Goal: Find specific page/section: Find specific page/section

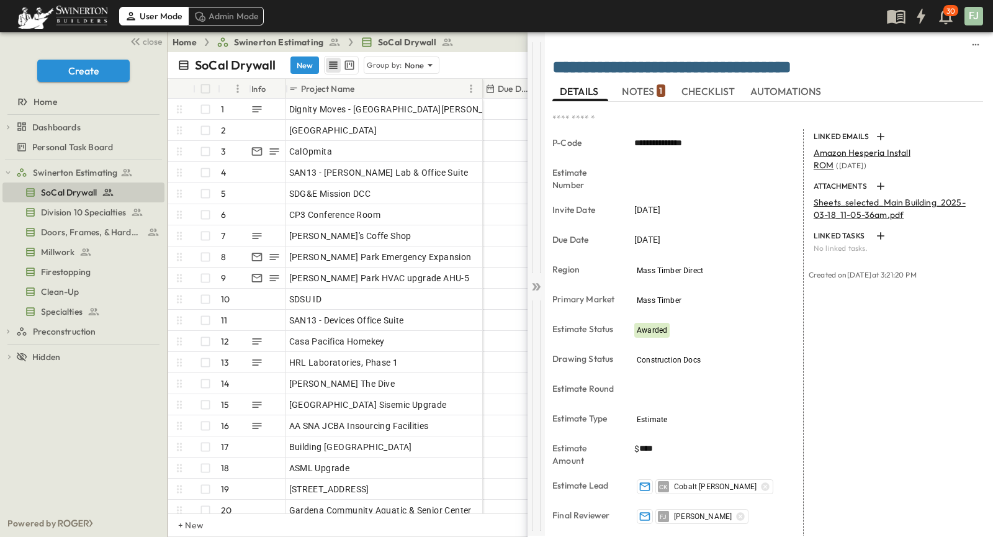
click at [537, 283] on icon at bounding box center [538, 286] width 5 height 7
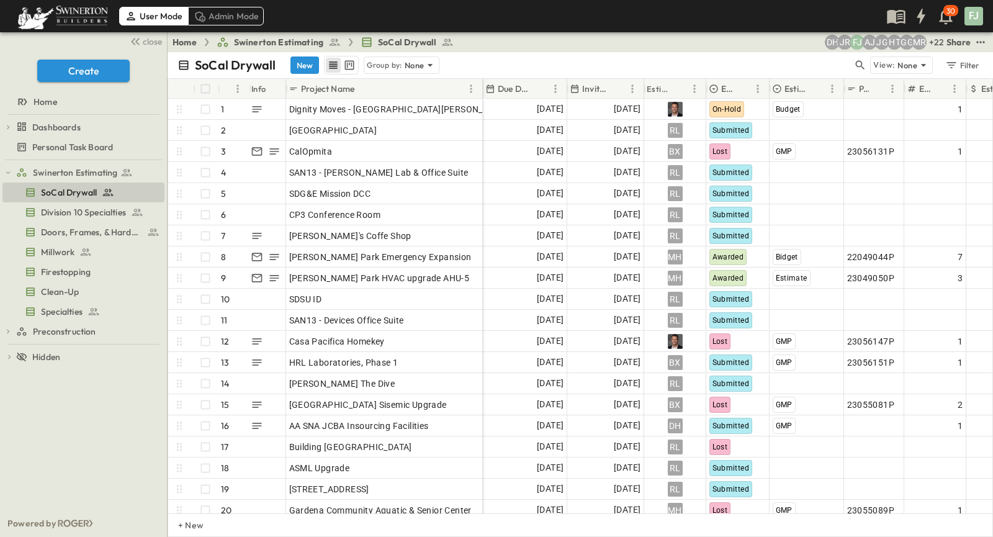
drag, startPoint x: 101, startPoint y: 441, endPoint x: 104, endPoint y: 425, distance: 16.3
click at [101, 441] on div "Swinerton Estimating SoCal Drywall Division 10 Specialties Doors, Frames, & Har…" at bounding box center [83, 334] width 167 height 349
click at [83, 186] on span "SoCal Drywall" at bounding box center [69, 192] width 56 height 12
click at [536, 83] on icon "Sort" at bounding box center [541, 88] width 11 height 11
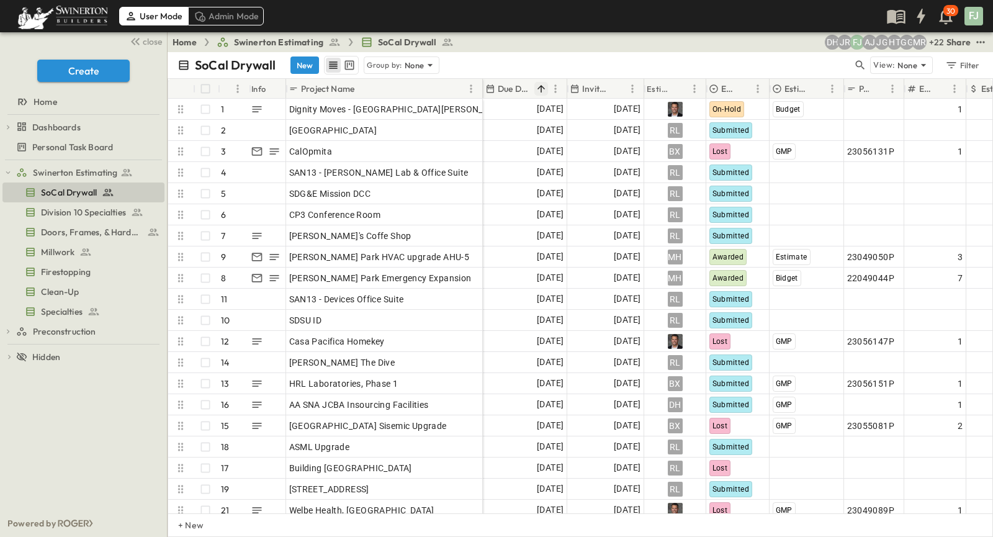
click at [536, 83] on icon "Sort" at bounding box center [541, 88] width 11 height 11
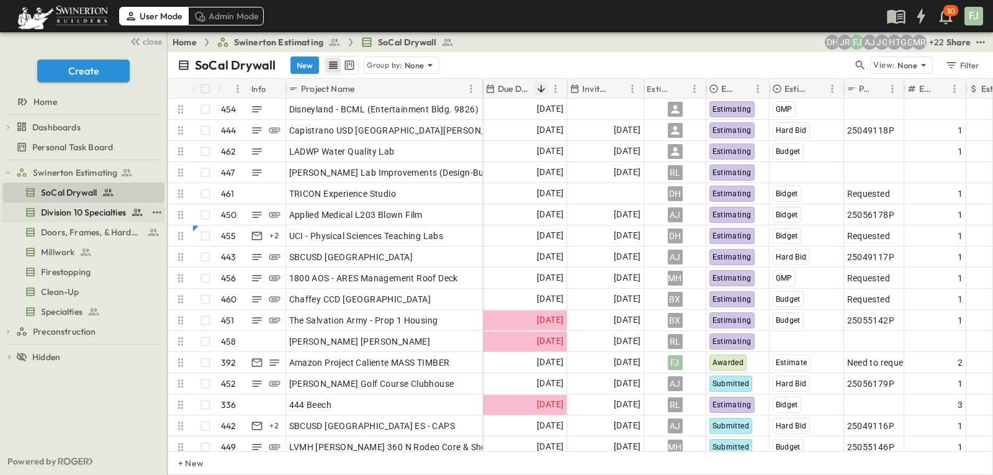
click at [82, 204] on link "Division 10 Specialties" at bounding box center [74, 212] width 145 height 17
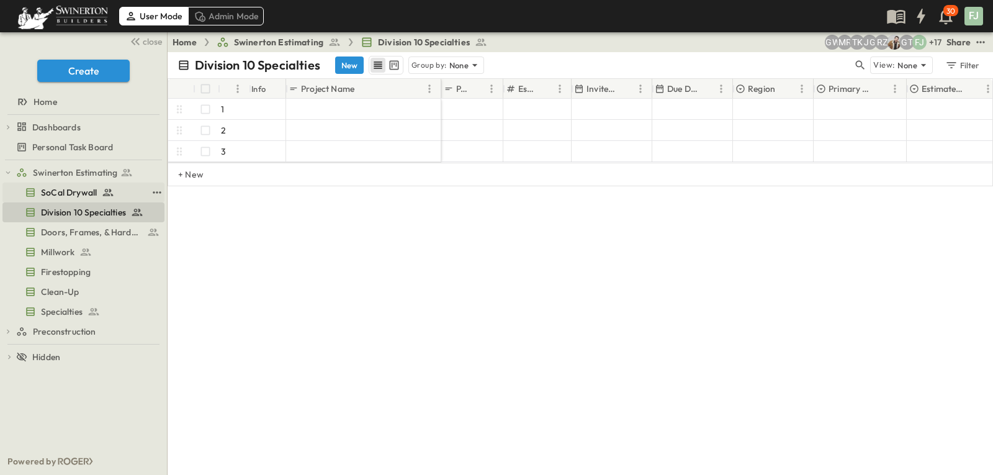
click at [62, 186] on span "SoCal Drywall" at bounding box center [69, 192] width 56 height 12
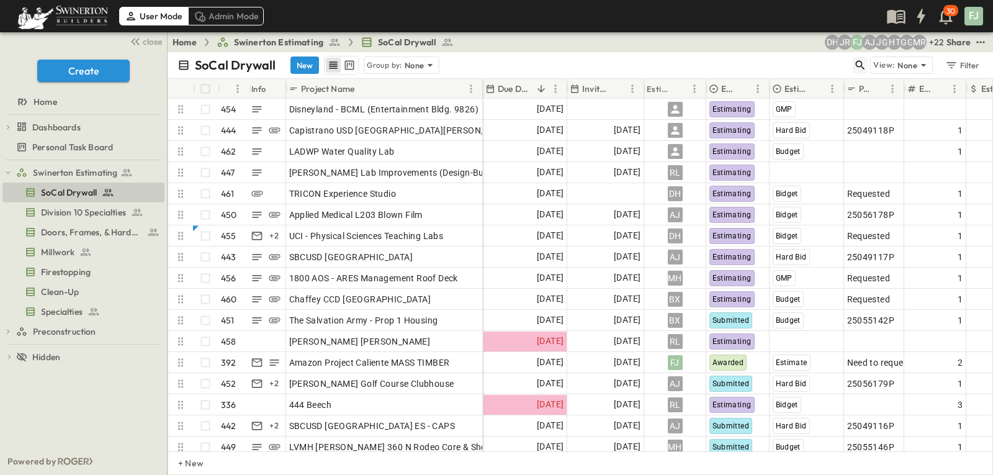
click at [866, 59] on icon "button" at bounding box center [860, 65] width 12 height 12
click at [823, 61] on input "text" at bounding box center [795, 65] width 87 height 18
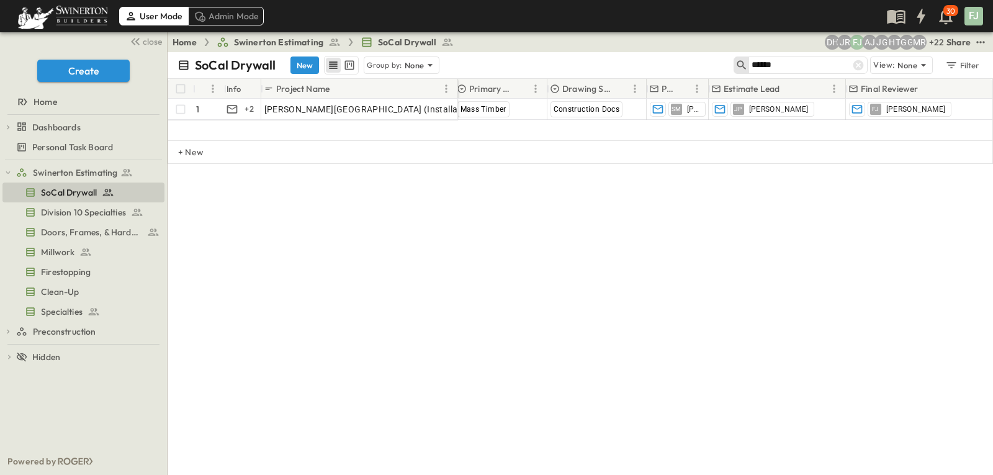
scroll to position [0, 744]
drag, startPoint x: 600, startPoint y: 309, endPoint x: 963, endPoint y: 272, distance: 365.0
click at [601, 308] on div "SoCal Drywall New Group by: None ****** View: None Filter # Info Project Name E…" at bounding box center [580, 263] width 825 height 423
click at [263, 247] on div "# Info Project Name Estimate Type P-Code Estimate Round Estimate Amount Region …" at bounding box center [580, 171] width 825 height 186
click at [821, 60] on input "******" at bounding box center [795, 65] width 87 height 18
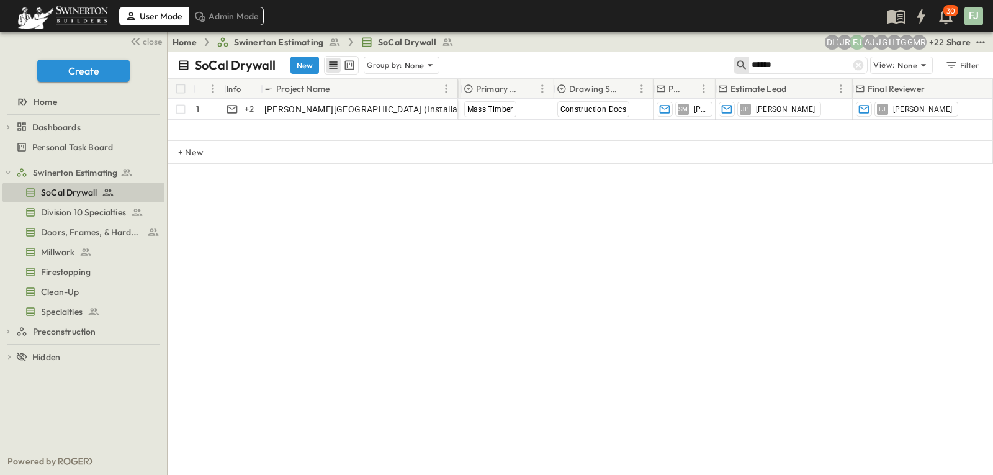
click at [821, 60] on input "******" at bounding box center [795, 65] width 87 height 18
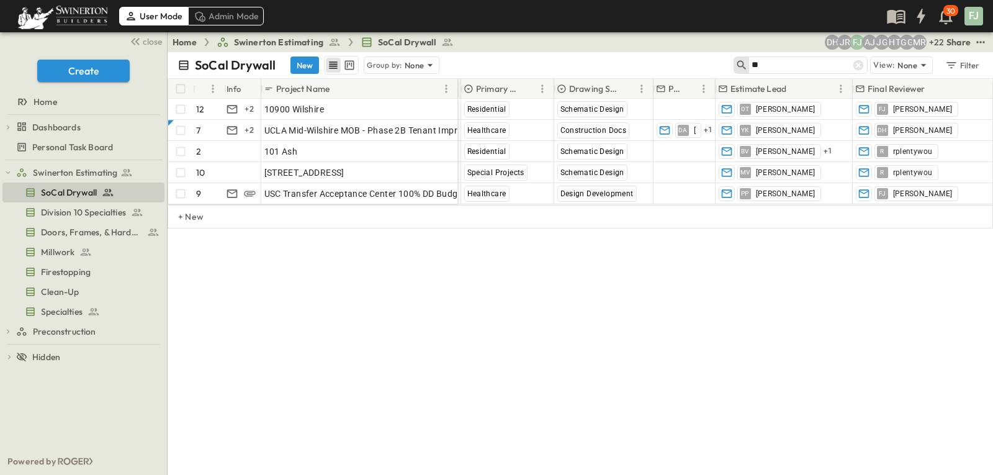
type input "*"
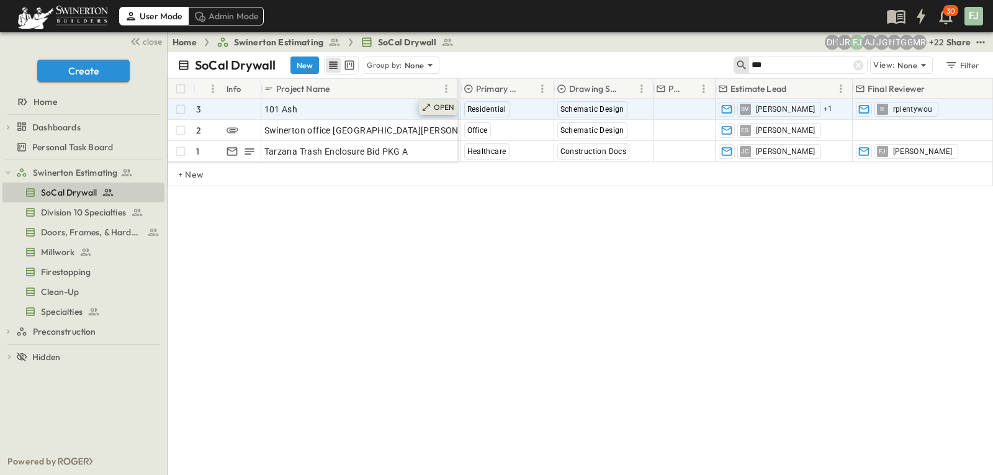
type input "***"
click at [449, 102] on p "OPEN" at bounding box center [444, 107] width 21 height 10
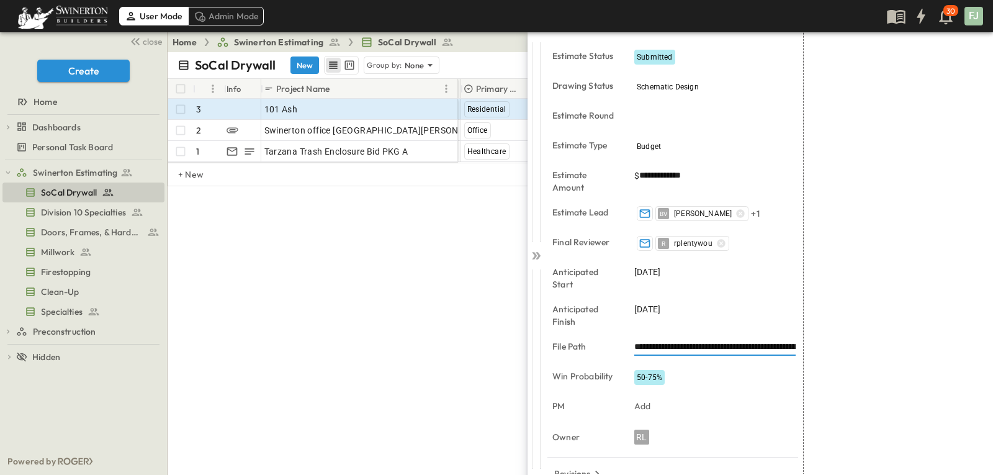
scroll to position [0, 75]
drag, startPoint x: 629, startPoint y: 318, endPoint x: 955, endPoint y: 312, distance: 326.5
click at [804, 338] on input "**********" at bounding box center [719, 347] width 170 height 18
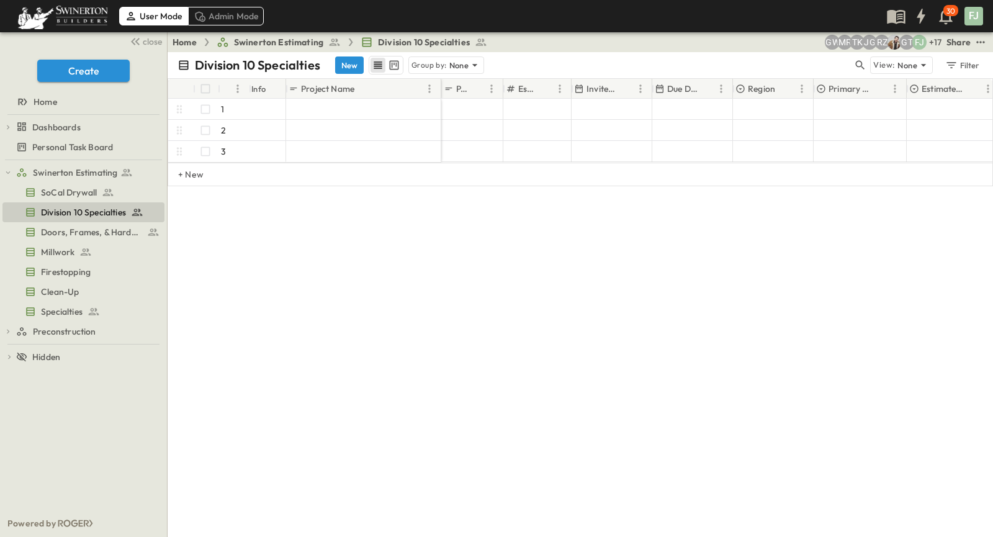
click at [348, 335] on div "Division 10 Specialties New Group by: None View: None Filter # Info Project Nam…" at bounding box center [580, 294] width 825 height 485
click at [558, 345] on div "Division 10 Specialties New Group by: None View: None Filter # Info Project Nam…" at bounding box center [580, 294] width 825 height 485
click at [686, 293] on div "Division 10 Specialties New Group by: None View: None Filter # Info Project Nam…" at bounding box center [580, 294] width 825 height 485
click at [480, 215] on div "# Info Project Name P-Code Estimate Number Invite Date Due Date Region Primary …" at bounding box center [580, 171] width 825 height 186
click at [543, 399] on div "Division 10 Specialties New Group by: None View: None Filter # Info Project Nam…" at bounding box center [580, 294] width 825 height 485
